Goal: Task Accomplishment & Management: Complete application form

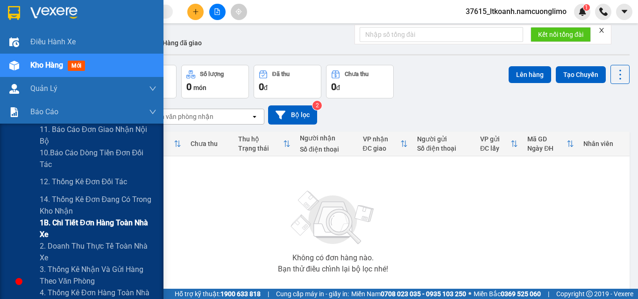
click at [77, 224] on span "1B. Chi tiết đơn hàng toàn nhà xe" at bounding box center [98, 228] width 117 height 23
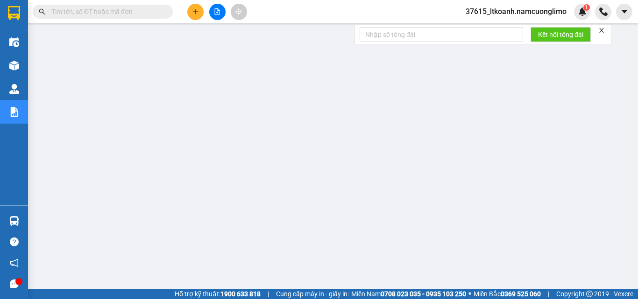
click at [121, 17] on span at bounding box center [103, 12] width 140 height 14
click at [126, 14] on input "text" at bounding box center [106, 12] width 110 height 10
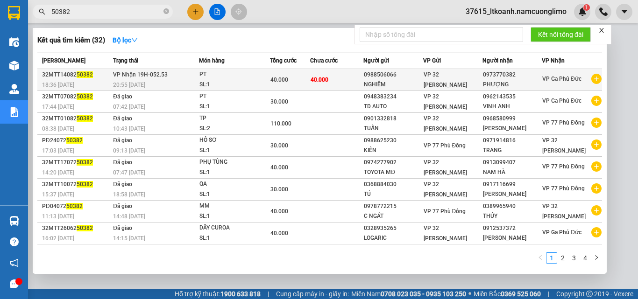
type input "50382"
click at [207, 75] on div "PT" at bounding box center [234, 75] width 70 height 10
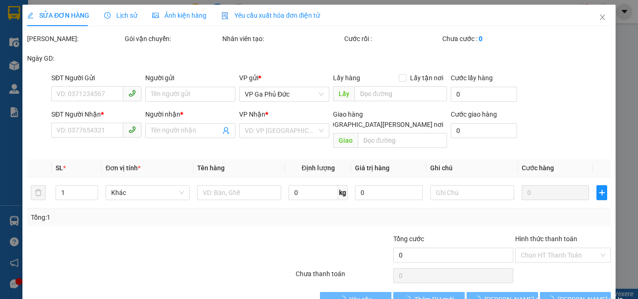
type input "0988506066"
type input "NGHIÊM"
type input "0973770382"
type input "PHƯỢNG"
type input "40.000"
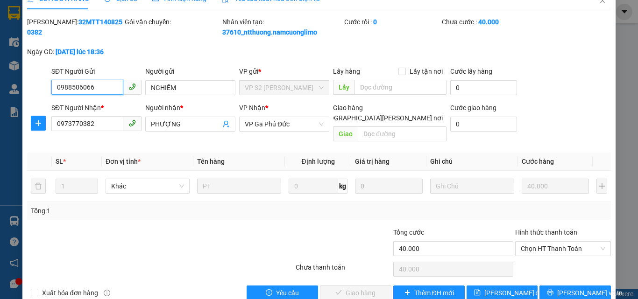
scroll to position [26, 0]
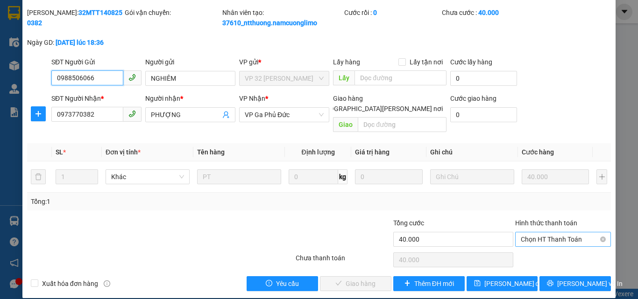
click at [540, 233] on span "Chọn HT Thanh Toán" at bounding box center [563, 240] width 85 height 14
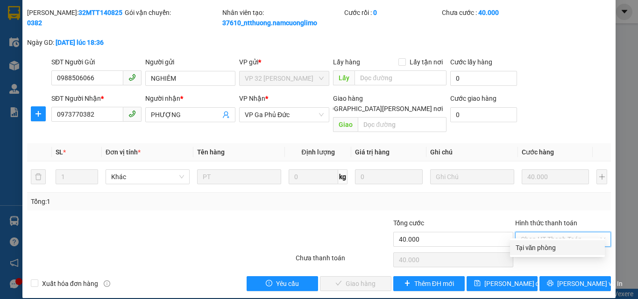
click at [543, 248] on div "Tại văn phòng" at bounding box center [558, 248] width 84 height 10
type input "0"
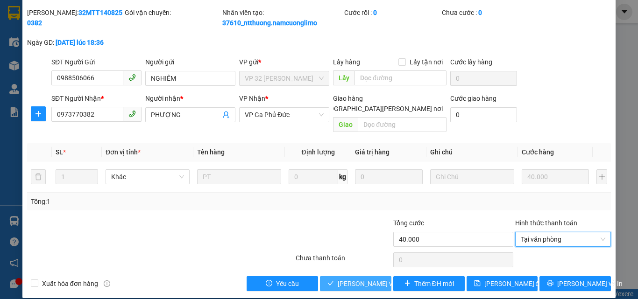
click at [353, 279] on span "[PERSON_NAME] và [PERSON_NAME] hàng" at bounding box center [401, 284] width 126 height 10
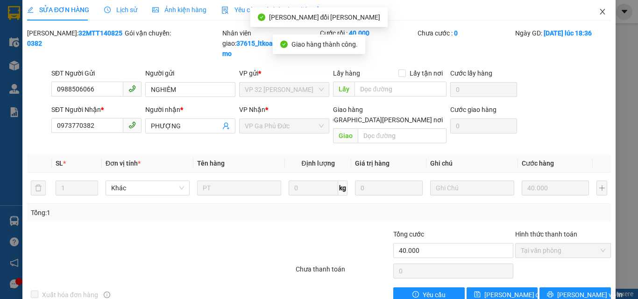
scroll to position [0, 0]
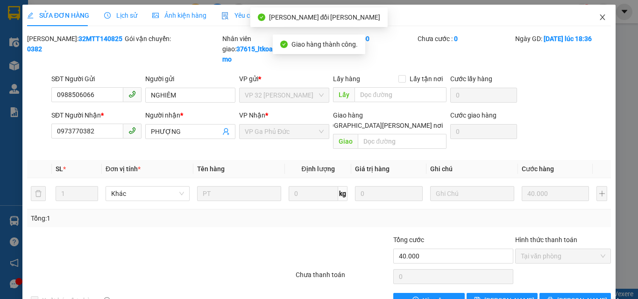
click at [599, 19] on icon "close" at bounding box center [602, 17] width 7 height 7
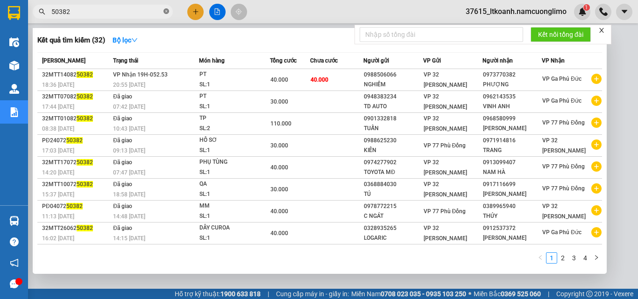
click at [166, 12] on icon "close-circle" at bounding box center [166, 11] width 6 height 6
